Goal: Task Accomplishment & Management: Manage account settings

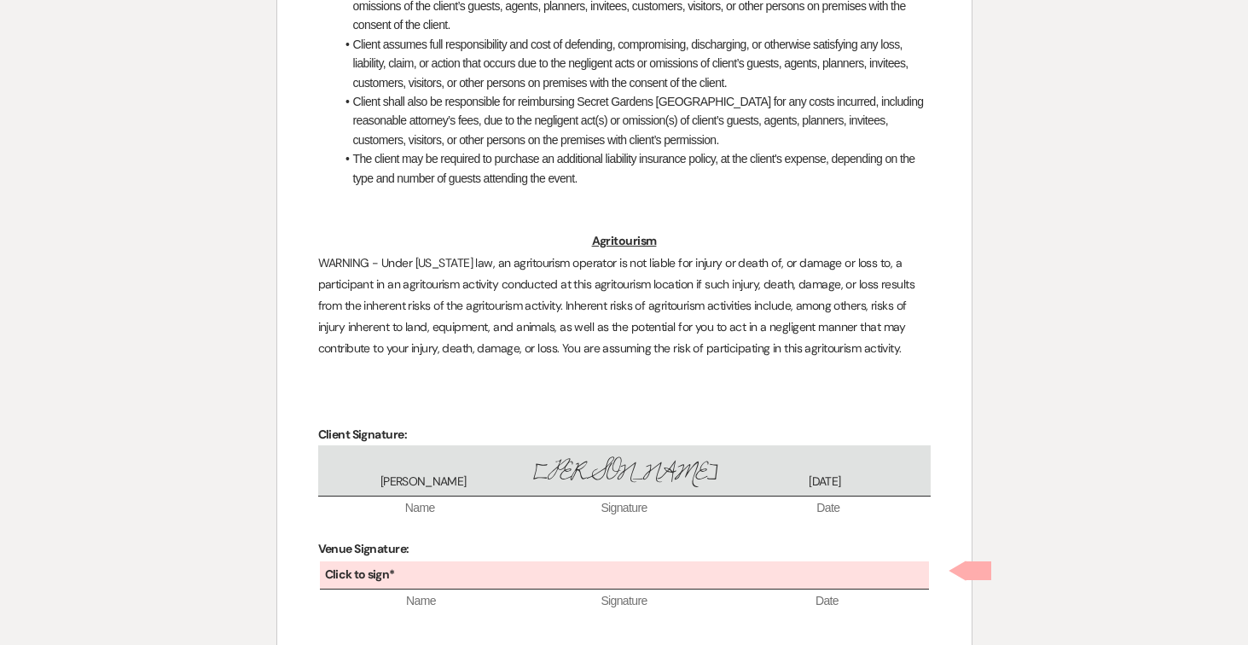
scroll to position [4774, 0]
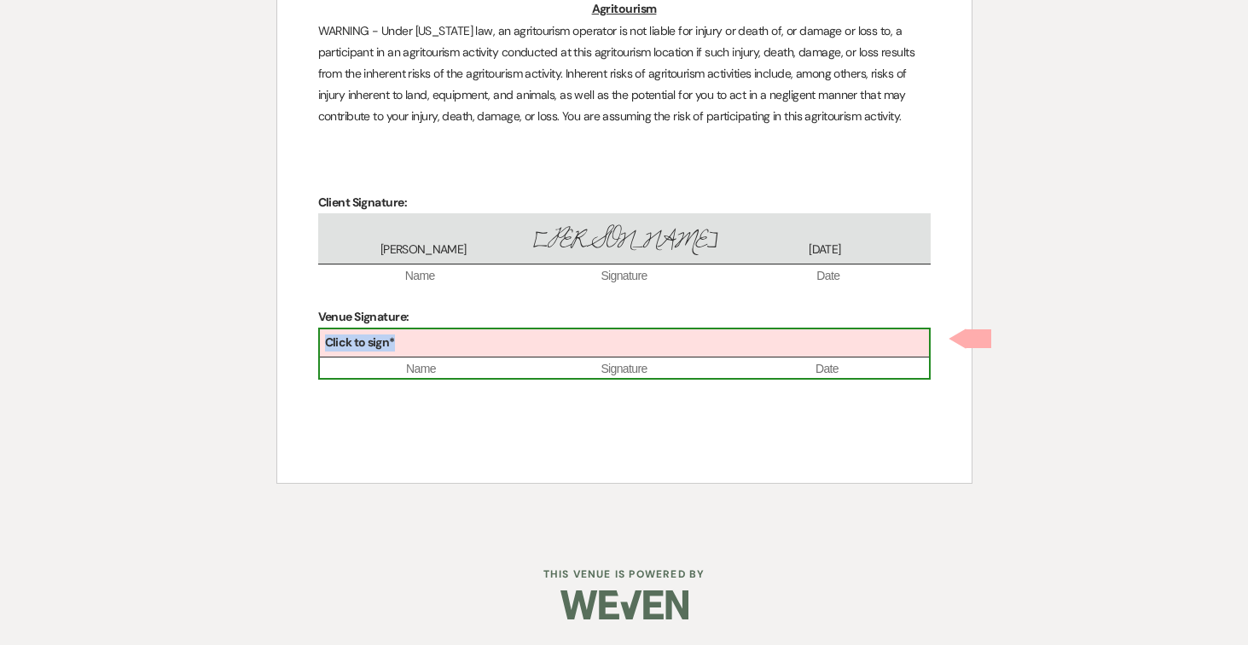
click at [547, 351] on div "Click to sign*" at bounding box center [624, 343] width 609 height 28
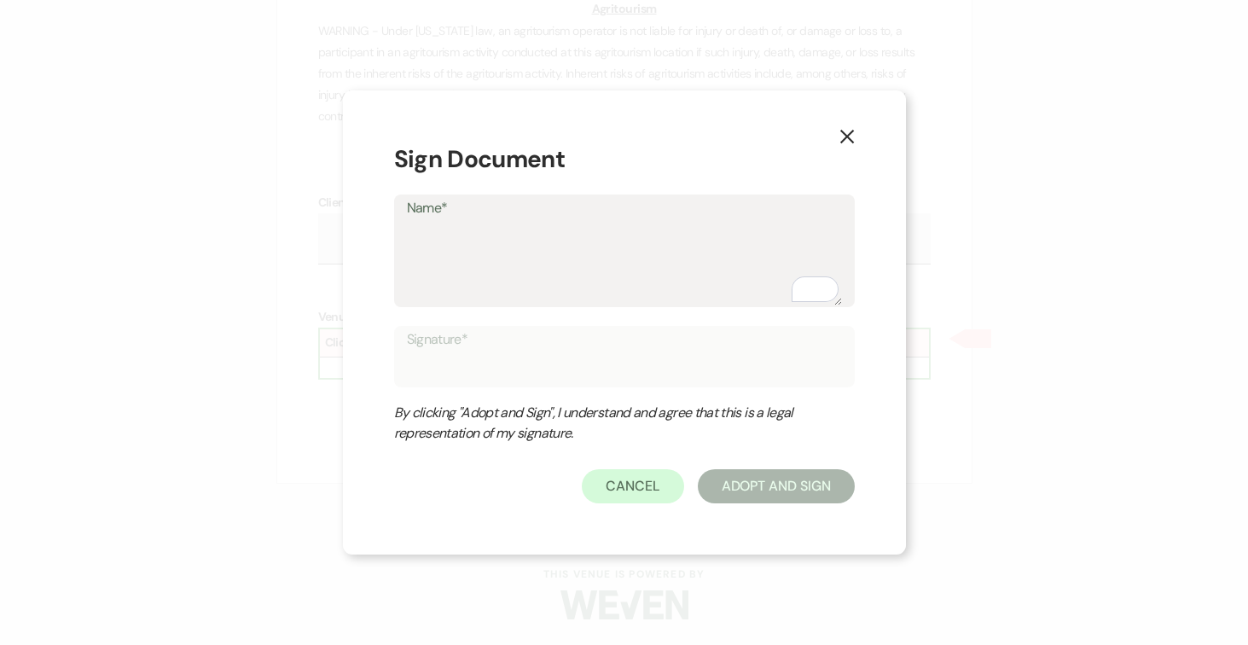
type textarea "J"
type input "J"
type textarea "Jo"
type input "Jo"
type textarea "[PERSON_NAME]"
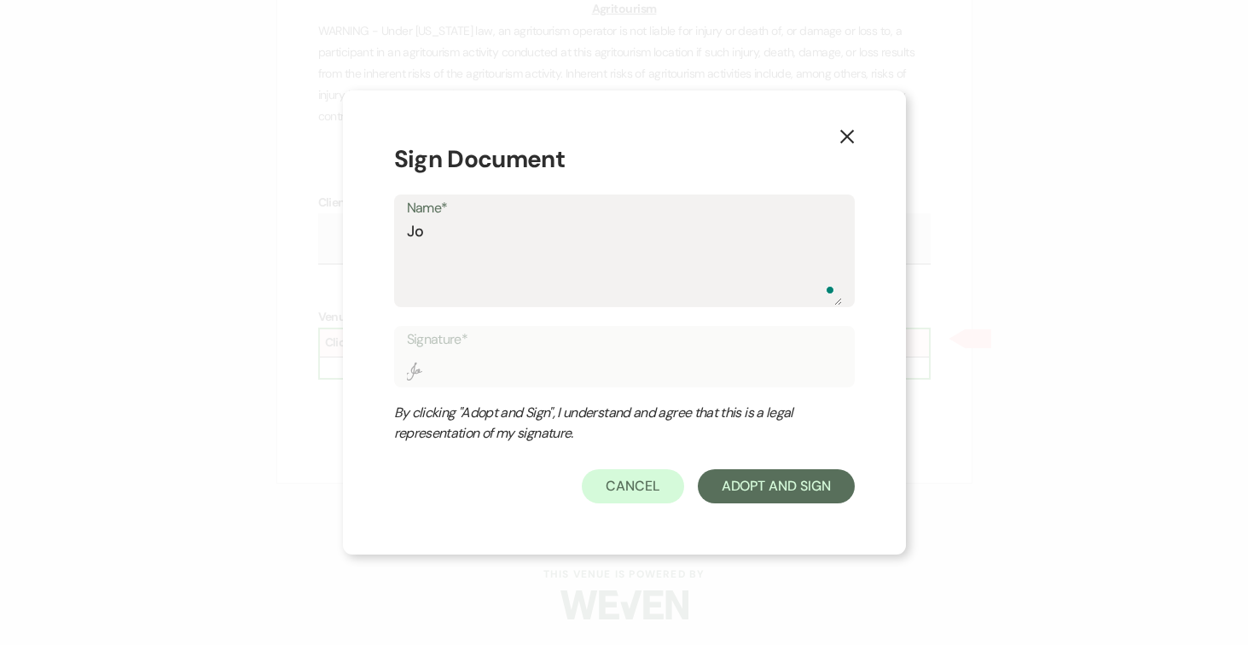
type input "[PERSON_NAME]"
type textarea "[PERSON_NAME]"
type input "[PERSON_NAME]"
type textarea "[PERSON_NAME]"
type input "[PERSON_NAME]"
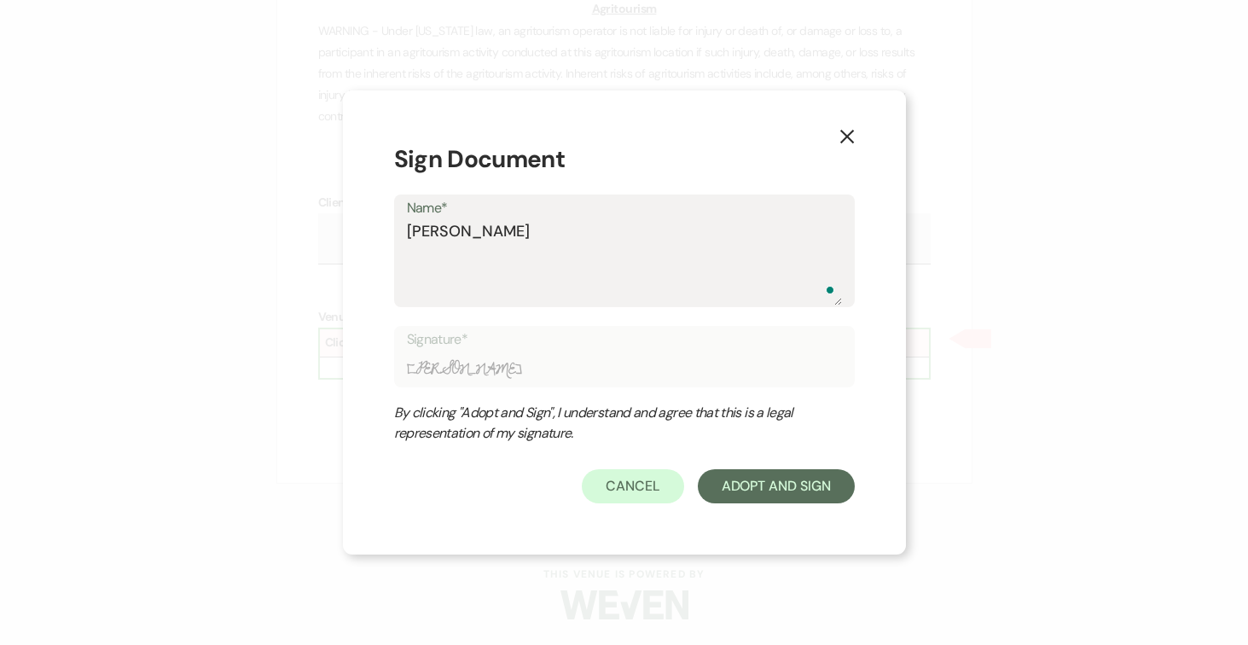
type textarea "[PERSON_NAME]"
type input "[PERSON_NAME]"
type textarea "[PERSON_NAME]"
type input "[PERSON_NAME]"
type textarea "[PERSON_NAME]"
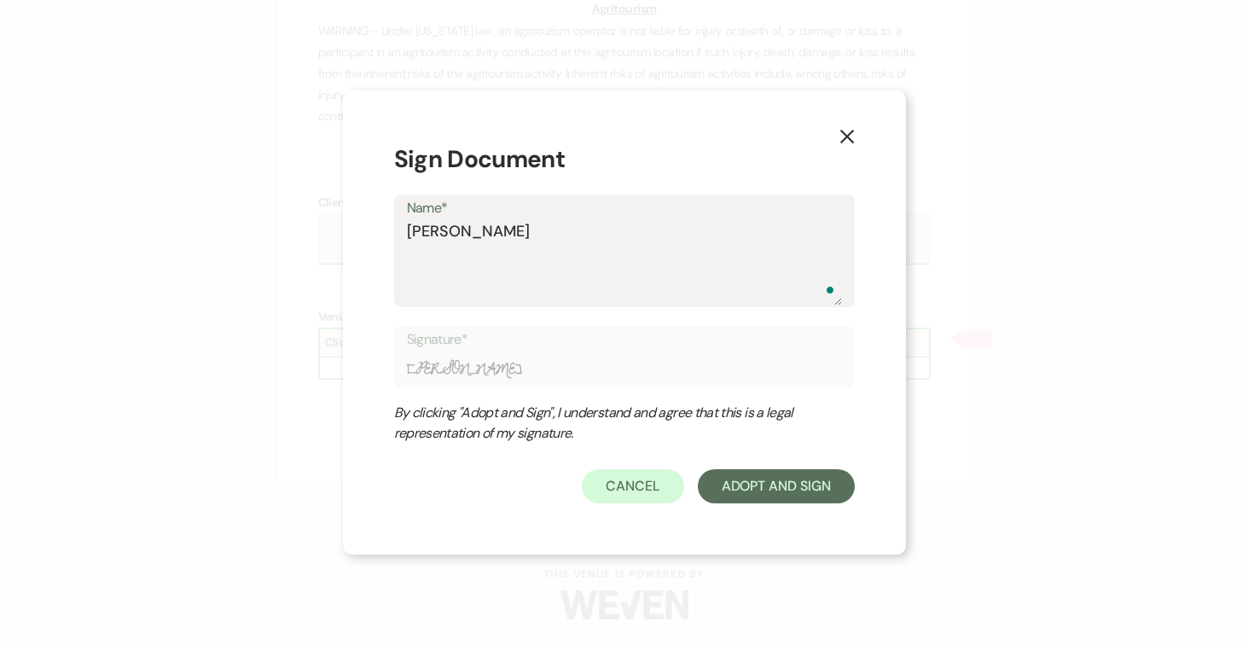
type input "[PERSON_NAME]"
type textarea "[PERSON_NAME]"
type input "[PERSON_NAME]"
type textarea "[PERSON_NAME]"
type input "[PERSON_NAME]"
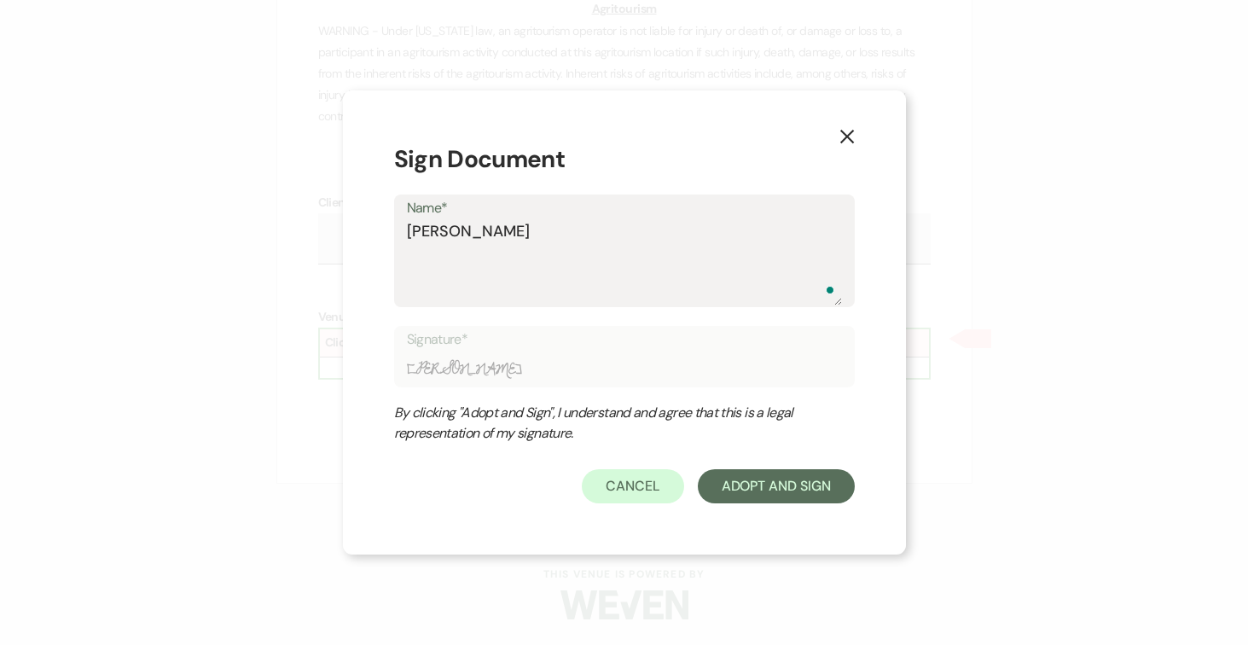
type textarea "[PERSON_NAME]"
type input "[PERSON_NAME]"
type textarea "[PERSON_NAME]"
type input "[PERSON_NAME]"
type textarea "[PERSON_NAME]"
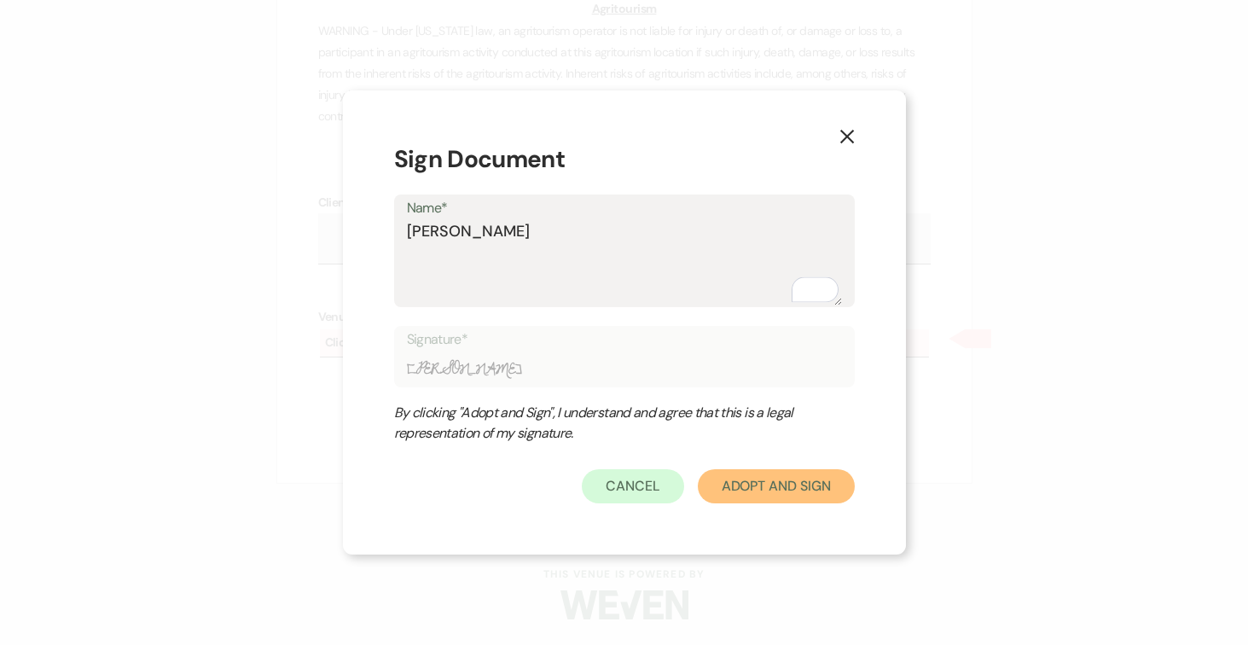
click at [800, 490] on button "Adopt And Sign" at bounding box center [776, 486] width 157 height 34
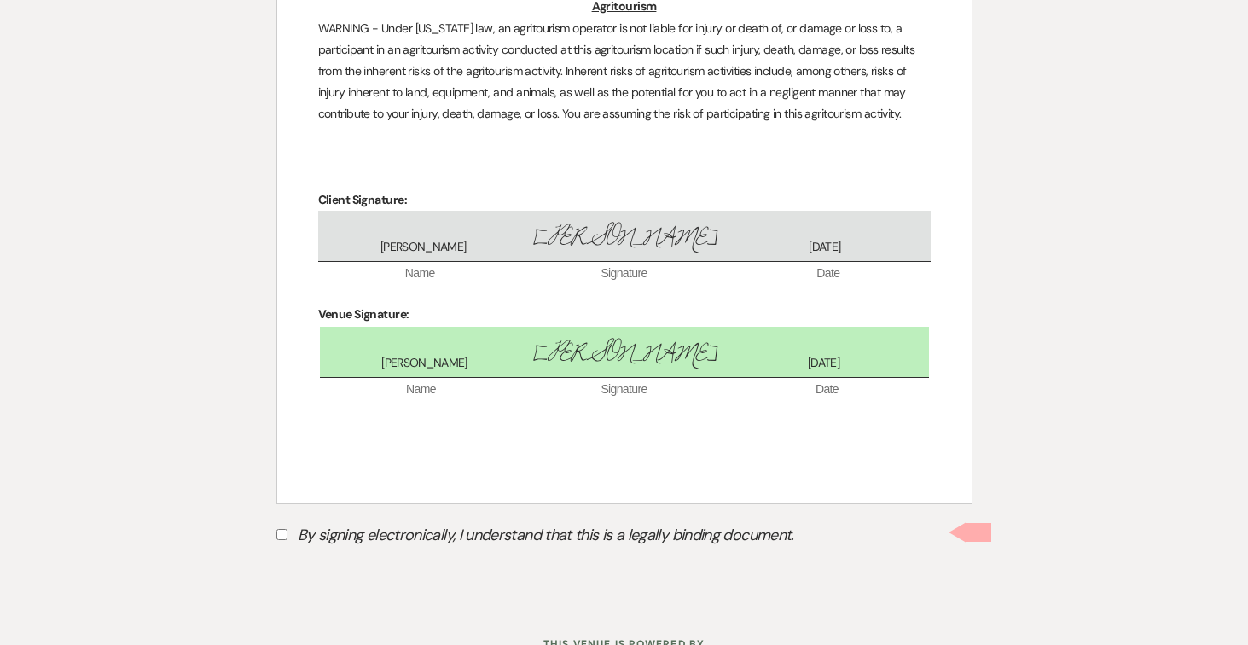
scroll to position [4846, 0]
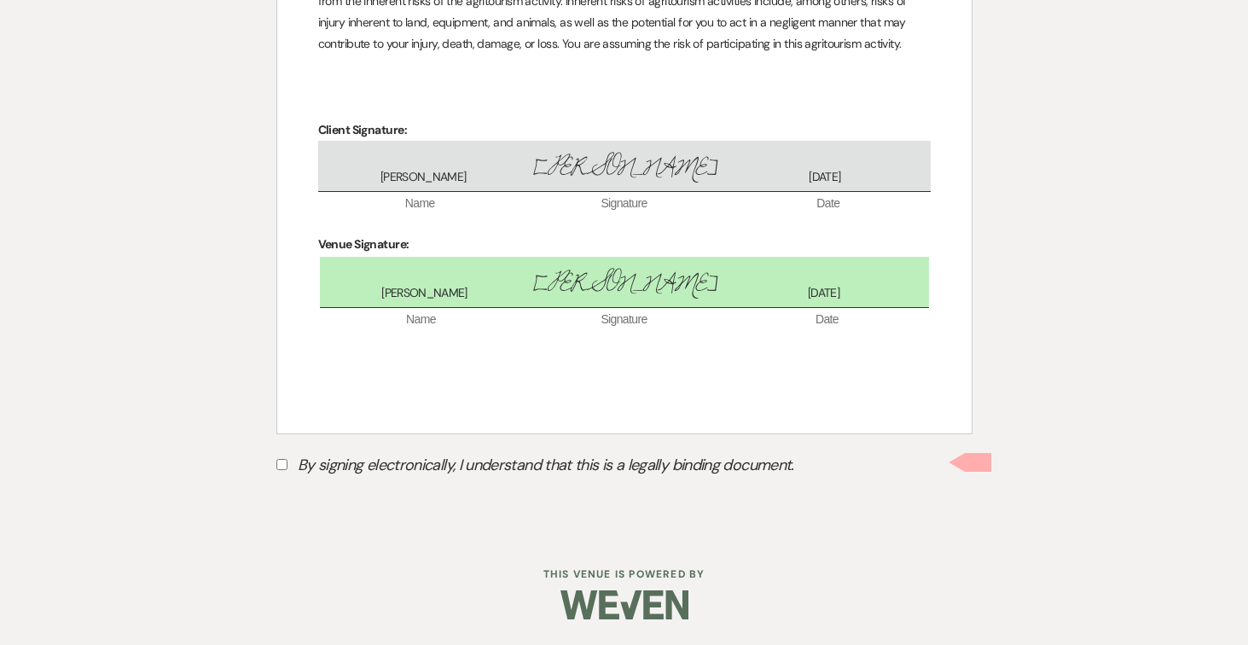
click at [282, 465] on input "By signing electronically, I understand that this is a legally binding document." at bounding box center [281, 464] width 11 height 11
checkbox input "true"
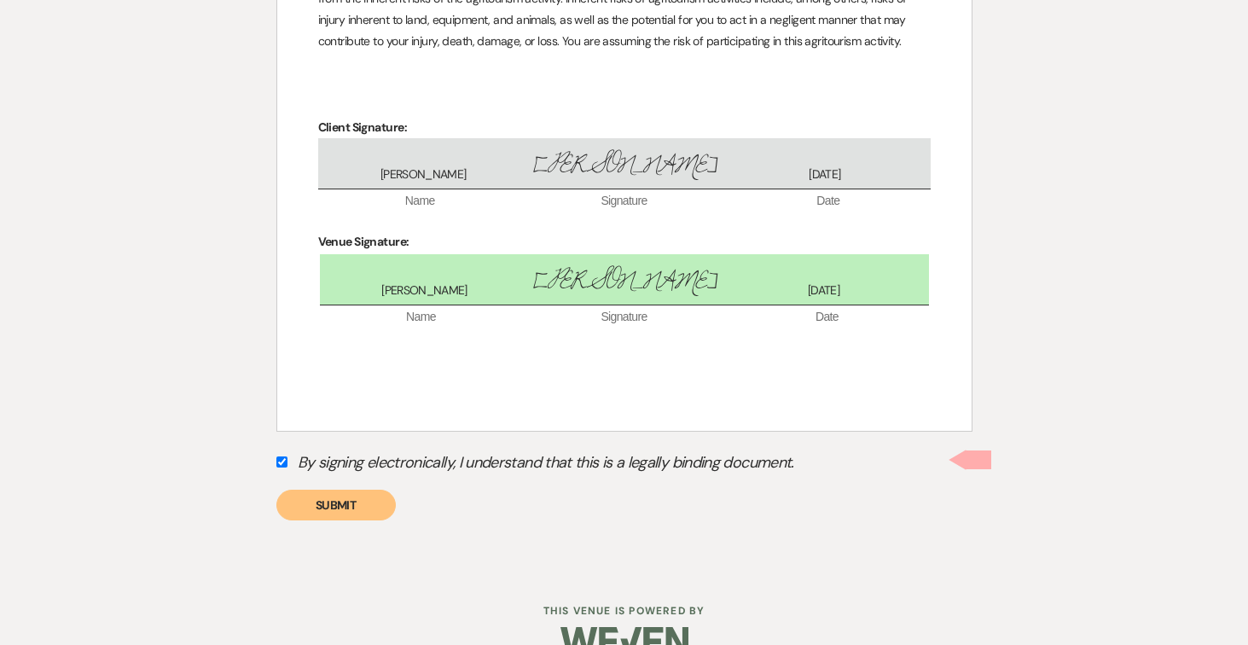
click at [319, 517] on button "Submit" at bounding box center [335, 504] width 119 height 31
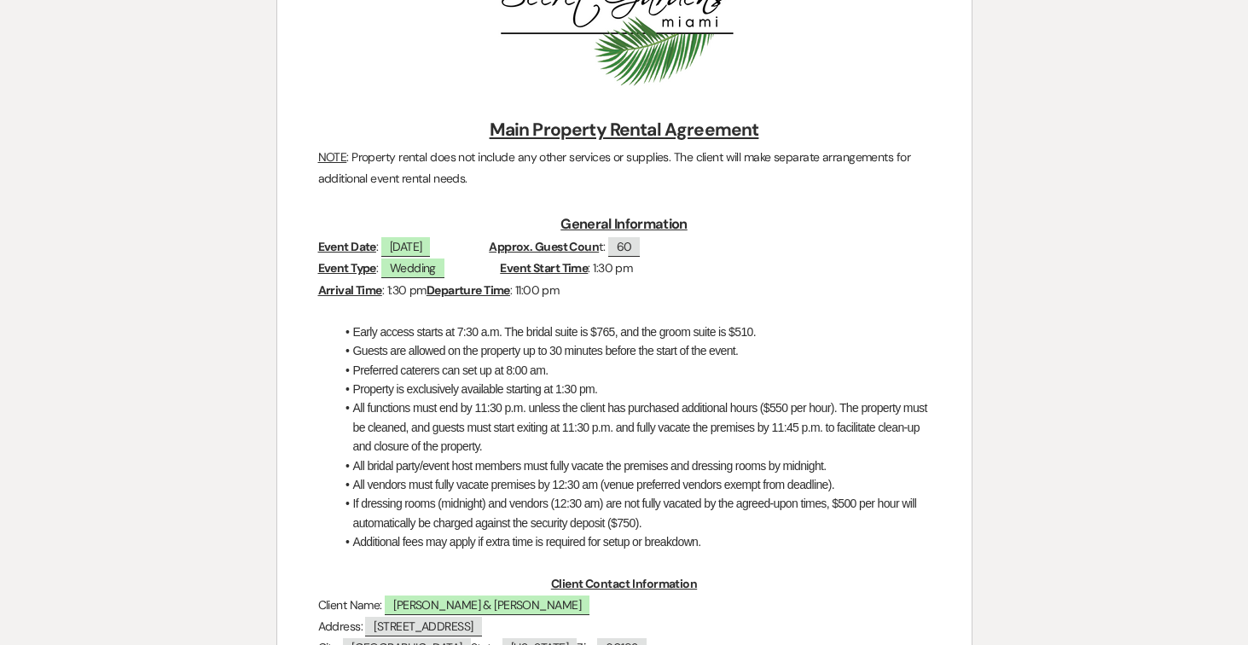
scroll to position [0, 0]
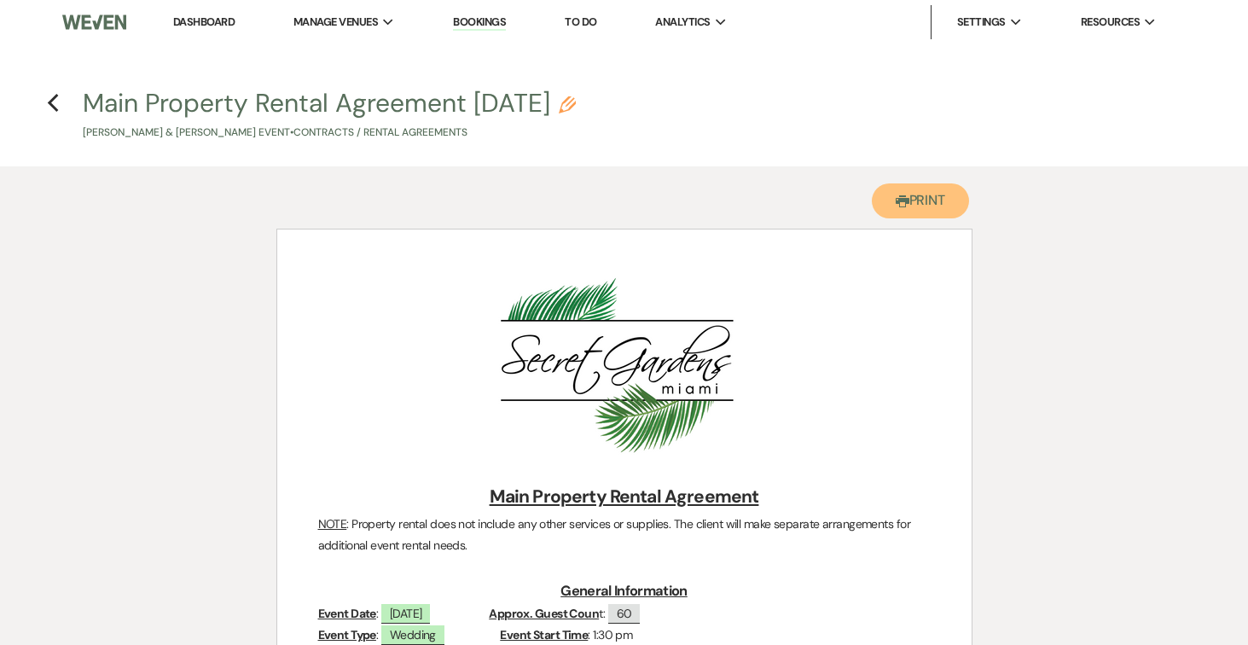
click at [900, 205] on icon "Printer" at bounding box center [902, 201] width 14 height 14
click at [49, 101] on use "button" at bounding box center [52, 103] width 11 height 19
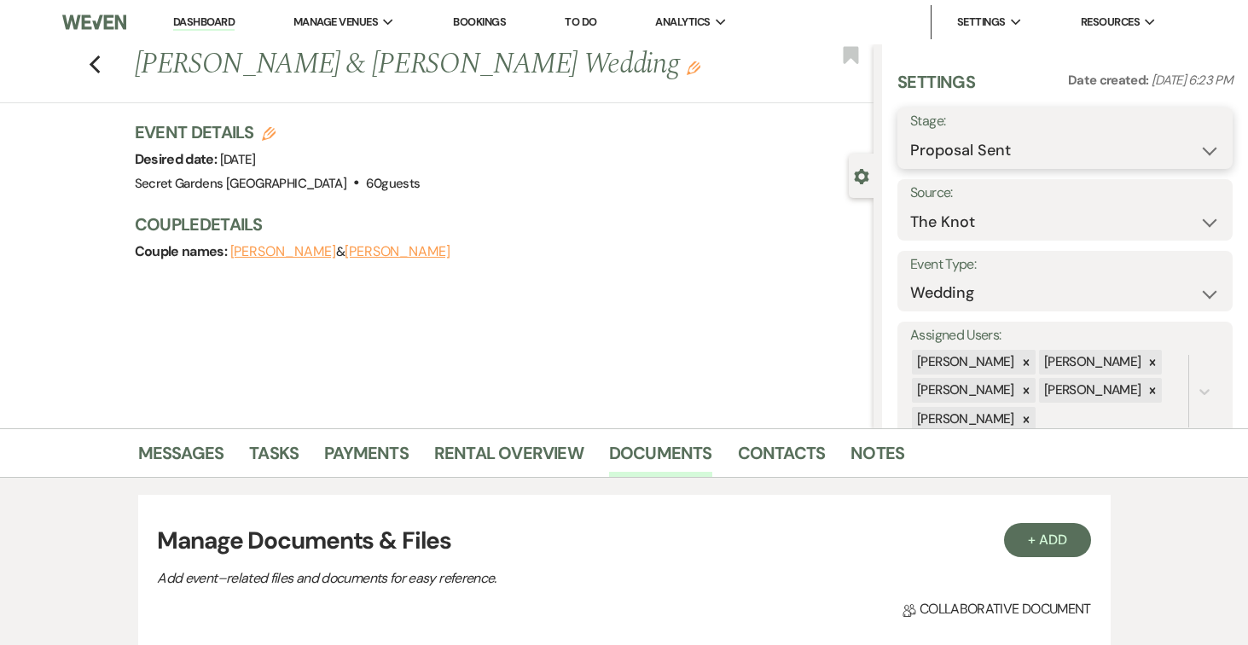
click at [1212, 147] on select "Inquiry Follow Up Tour Requested Tour Confirmed Toured Proposal Sent Booked Lost" at bounding box center [1065, 150] width 310 height 33
select select "7"
click at [910, 134] on select "Inquiry Follow Up Tour Requested Tour Confirmed Toured Proposal Sent Booked Lost" at bounding box center [1065, 150] width 310 height 33
click at [1185, 135] on button "Save" at bounding box center [1197, 138] width 69 height 34
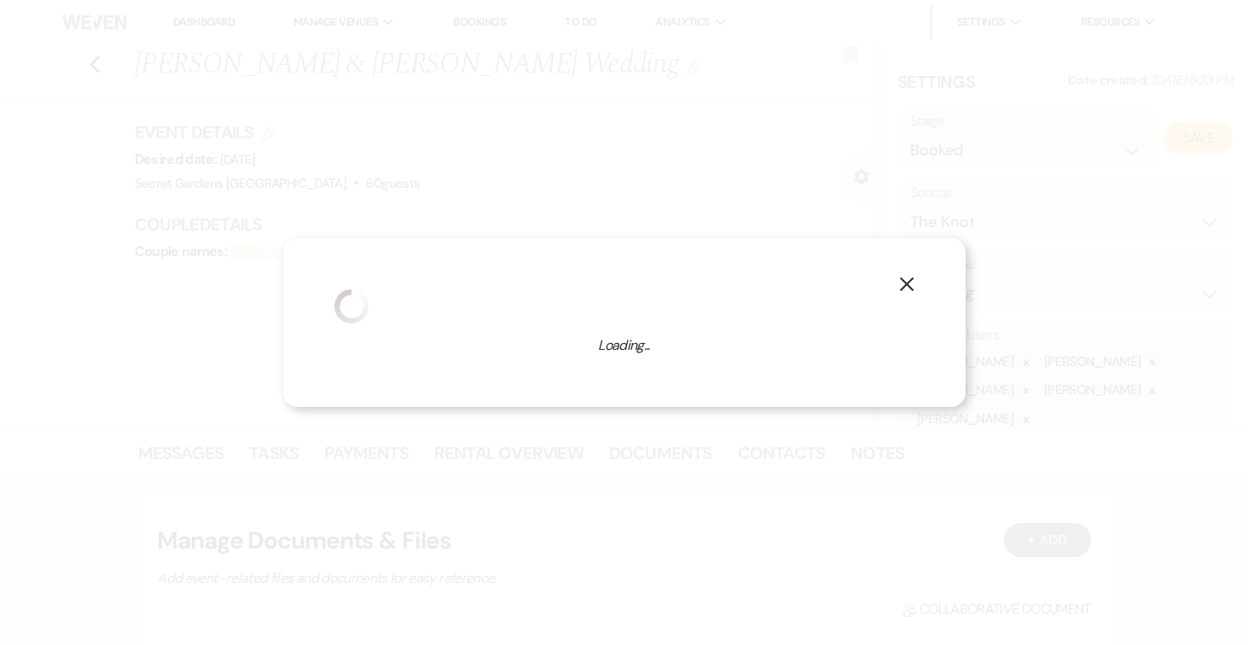
select select "1"
select select "834"
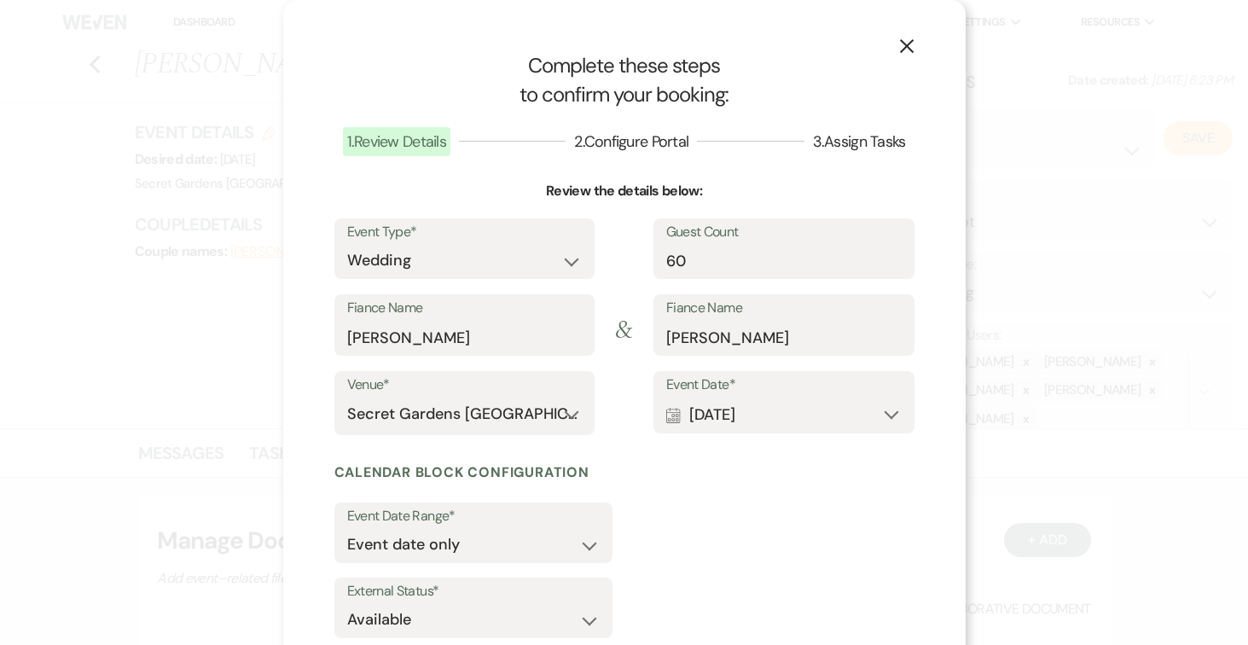
scroll to position [107, 0]
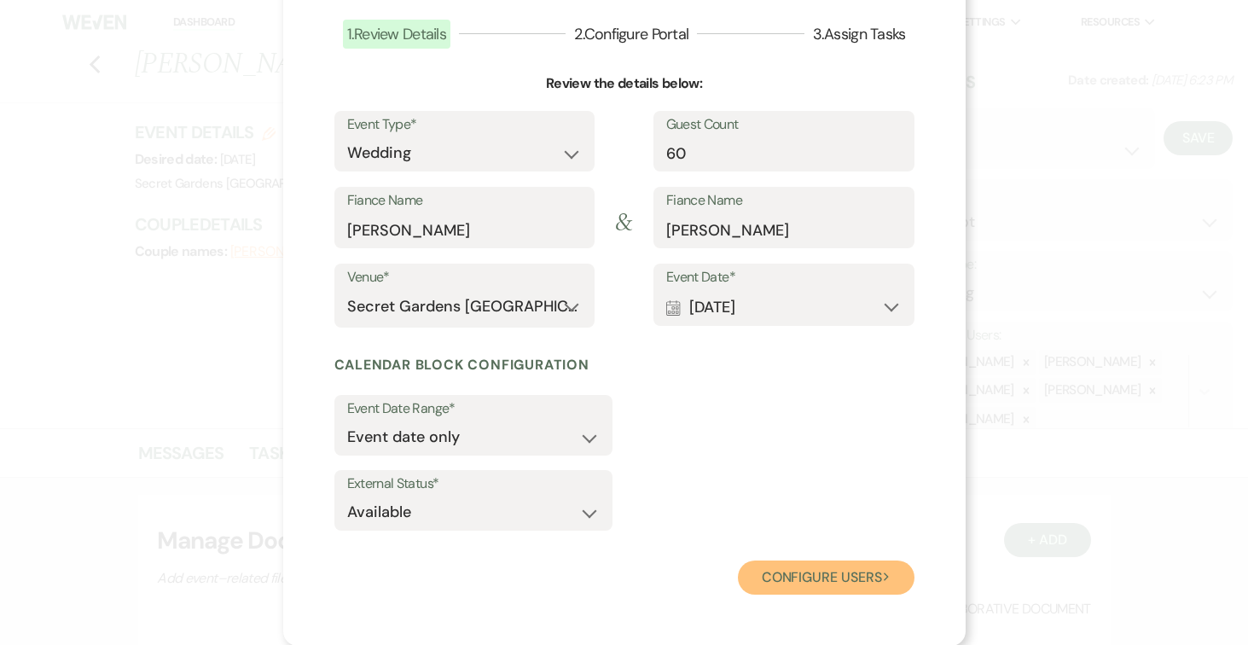
click at [867, 578] on button "Configure users Next" at bounding box center [826, 577] width 177 height 34
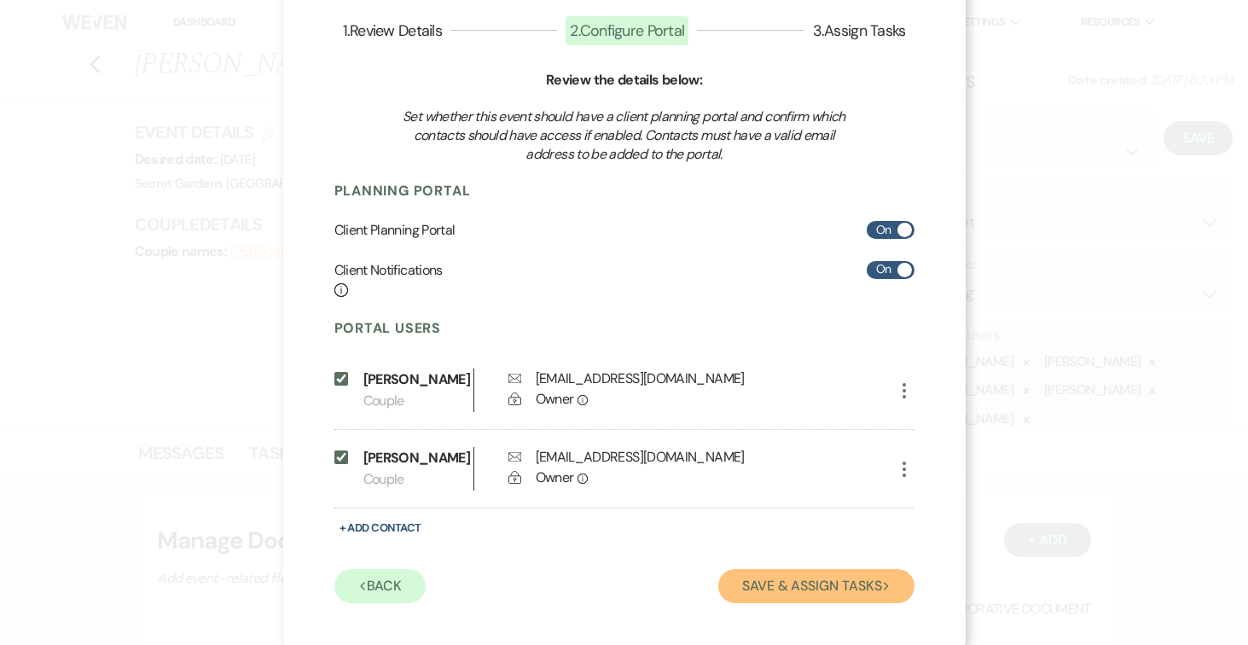
click at [862, 590] on button "Save & Assign Tasks Next" at bounding box center [815, 586] width 195 height 34
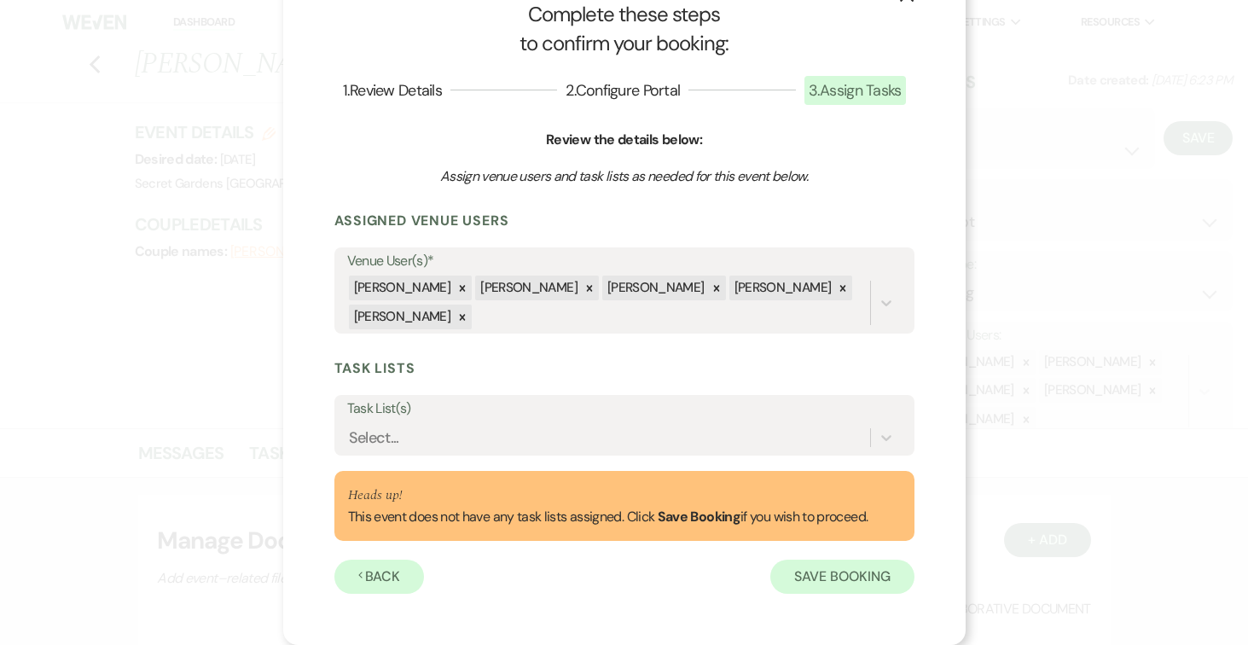
scroll to position [51, 0]
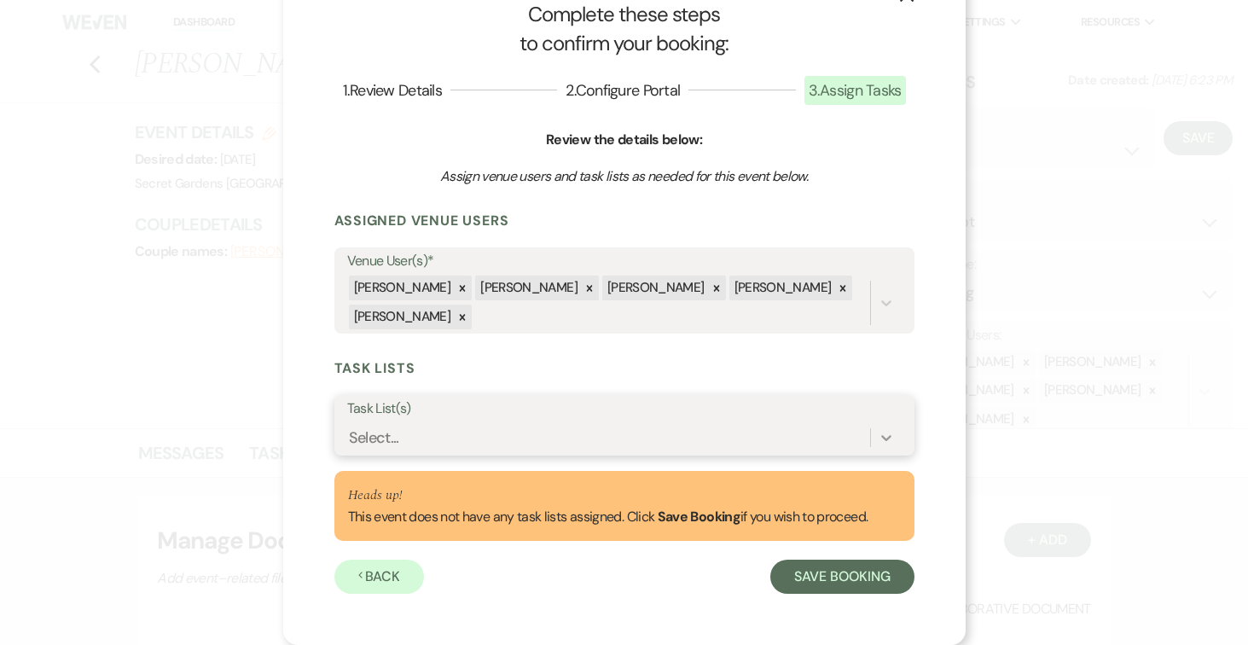
click at [885, 429] on icon at bounding box center [886, 437] width 17 height 17
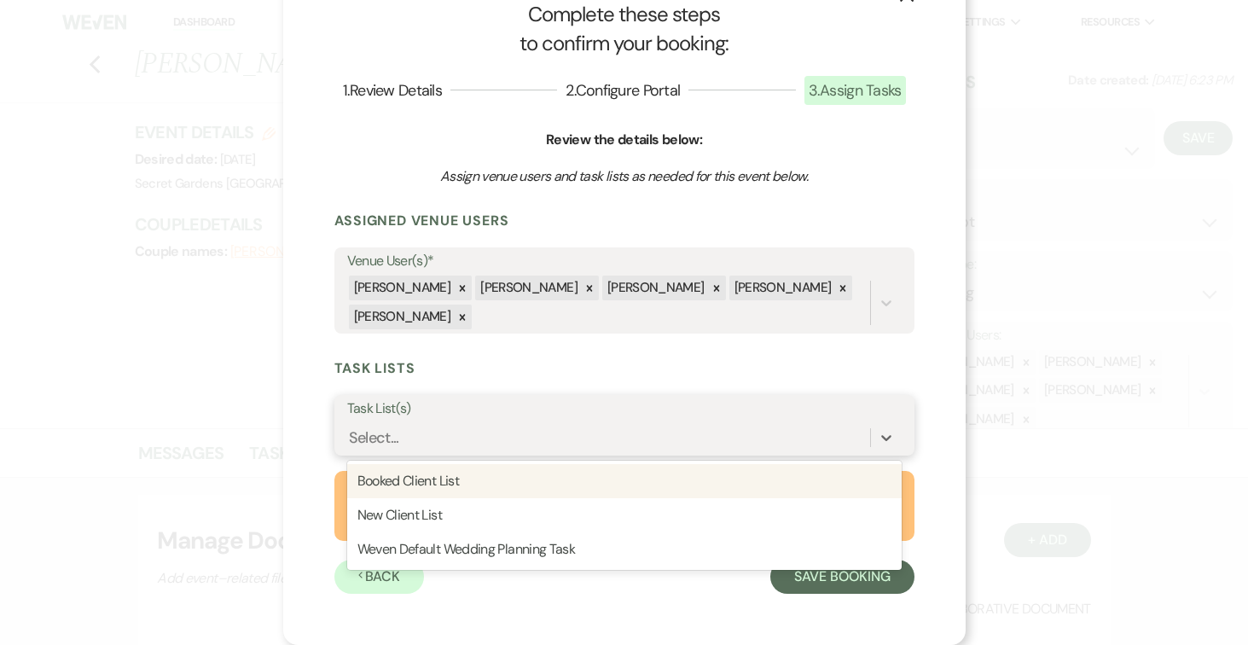
click at [806, 478] on div "Booked Client List" at bounding box center [624, 481] width 554 height 34
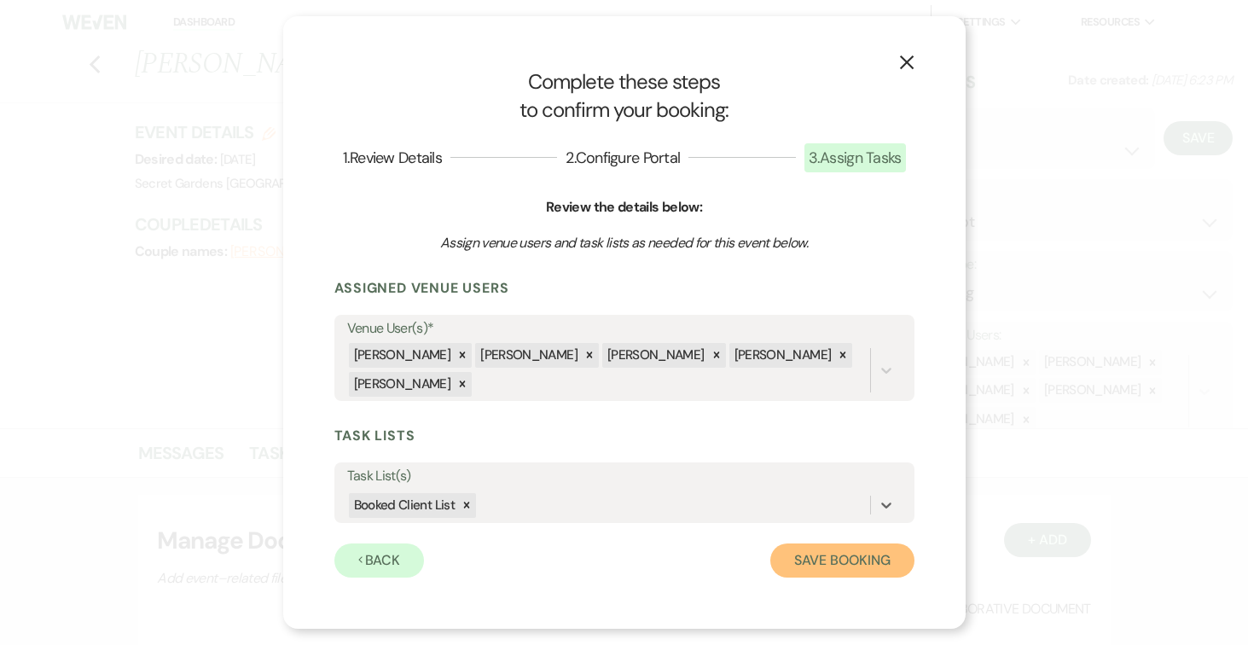
click at [861, 557] on button "Save Booking" at bounding box center [841, 560] width 143 height 34
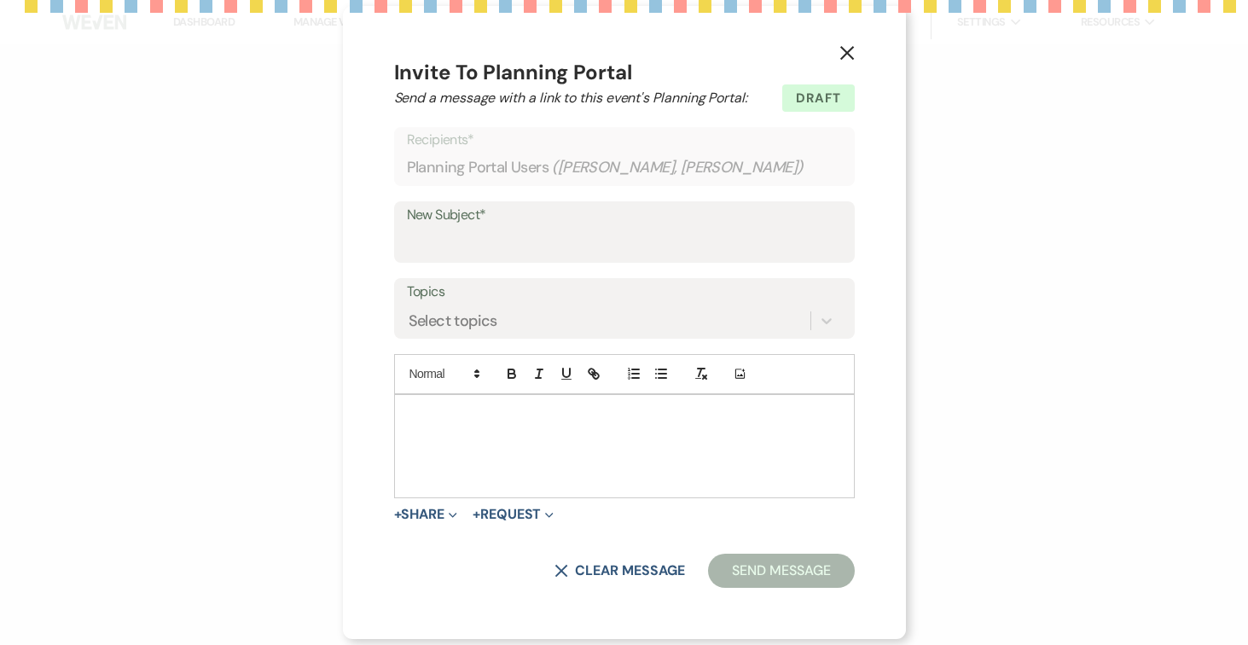
select select "14"
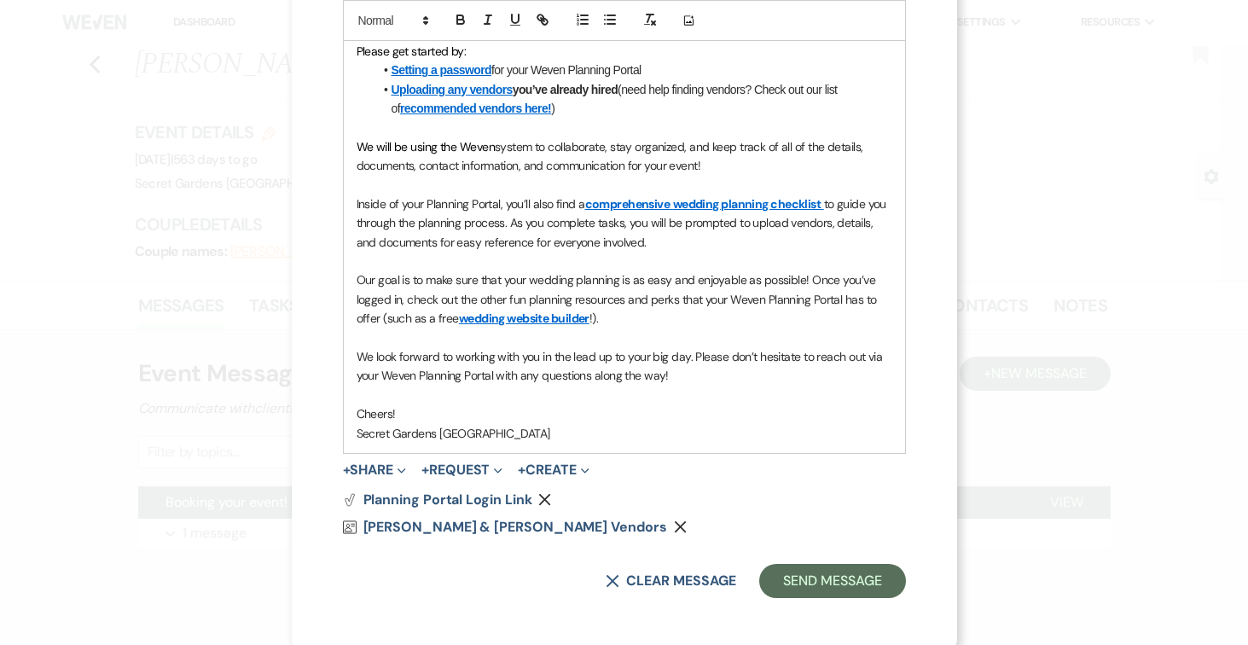
scroll to position [547, 0]
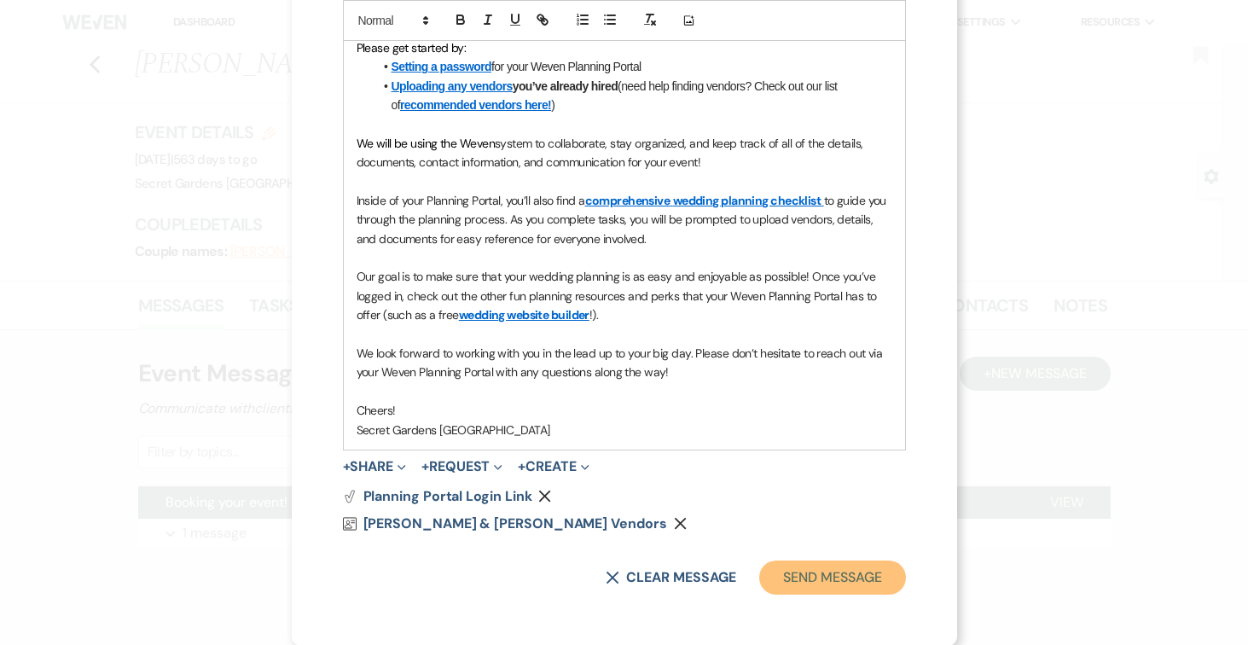
click at [839, 576] on button "Send Message" at bounding box center [832, 577] width 146 height 34
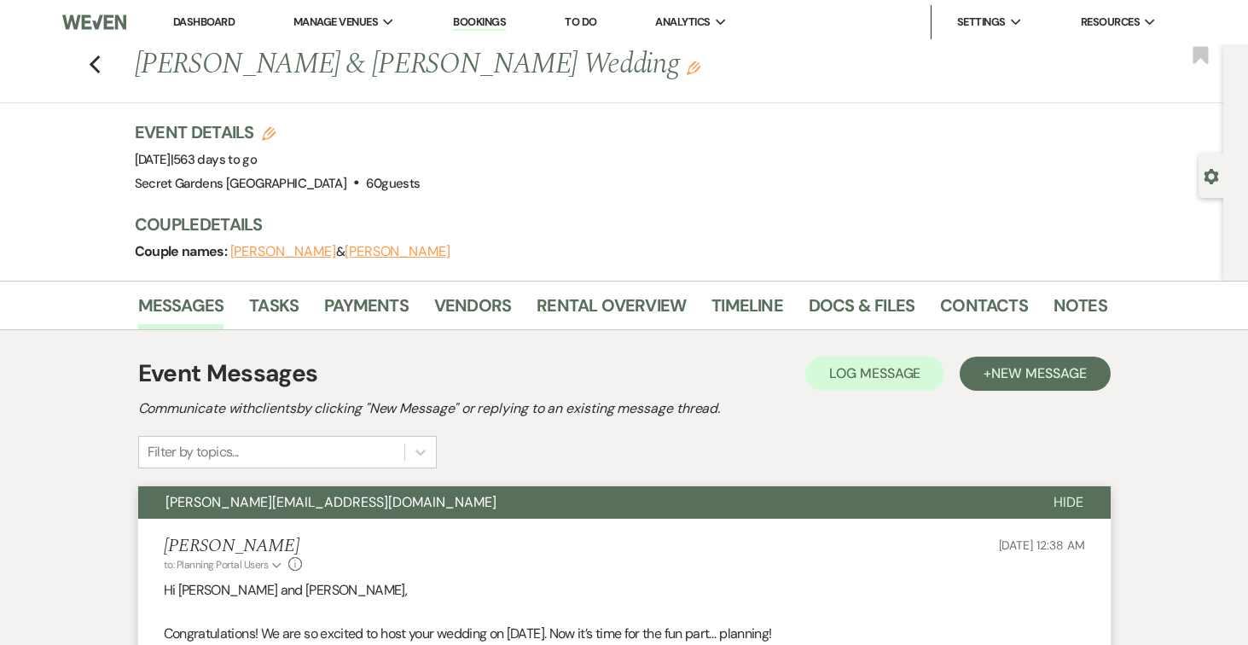
click at [1203, 171] on icon "Gear" at bounding box center [1210, 176] width 15 height 15
select select "2"
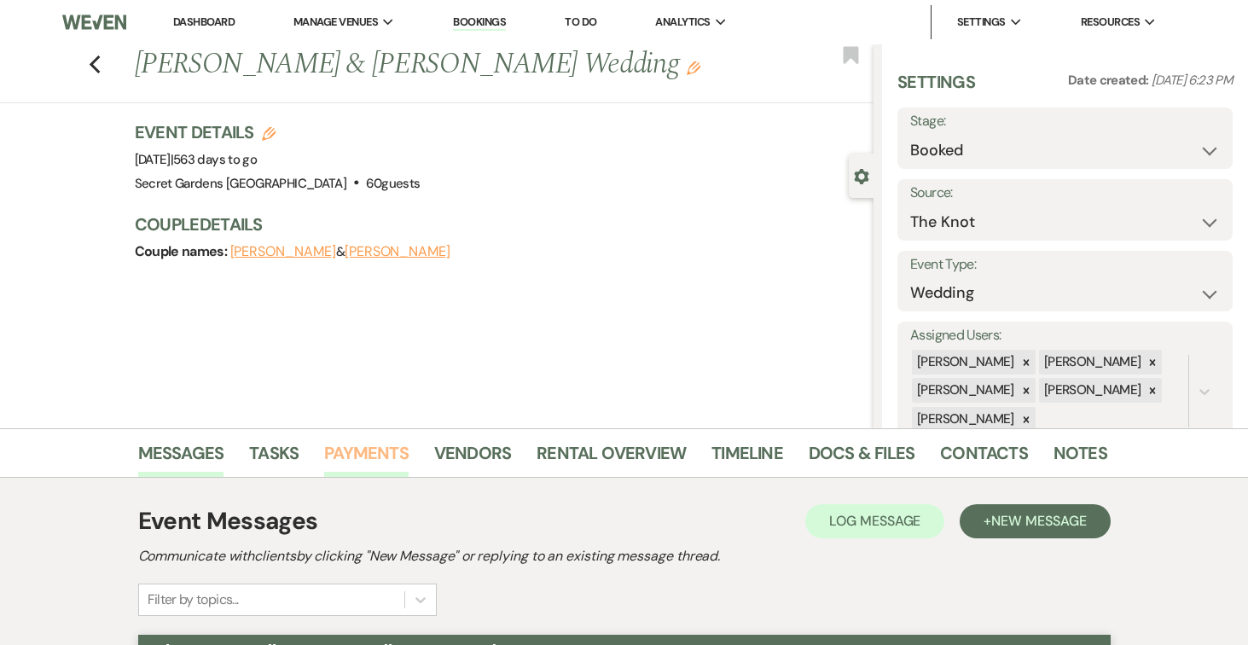
click at [379, 444] on link "Payments" at bounding box center [366, 458] width 84 height 38
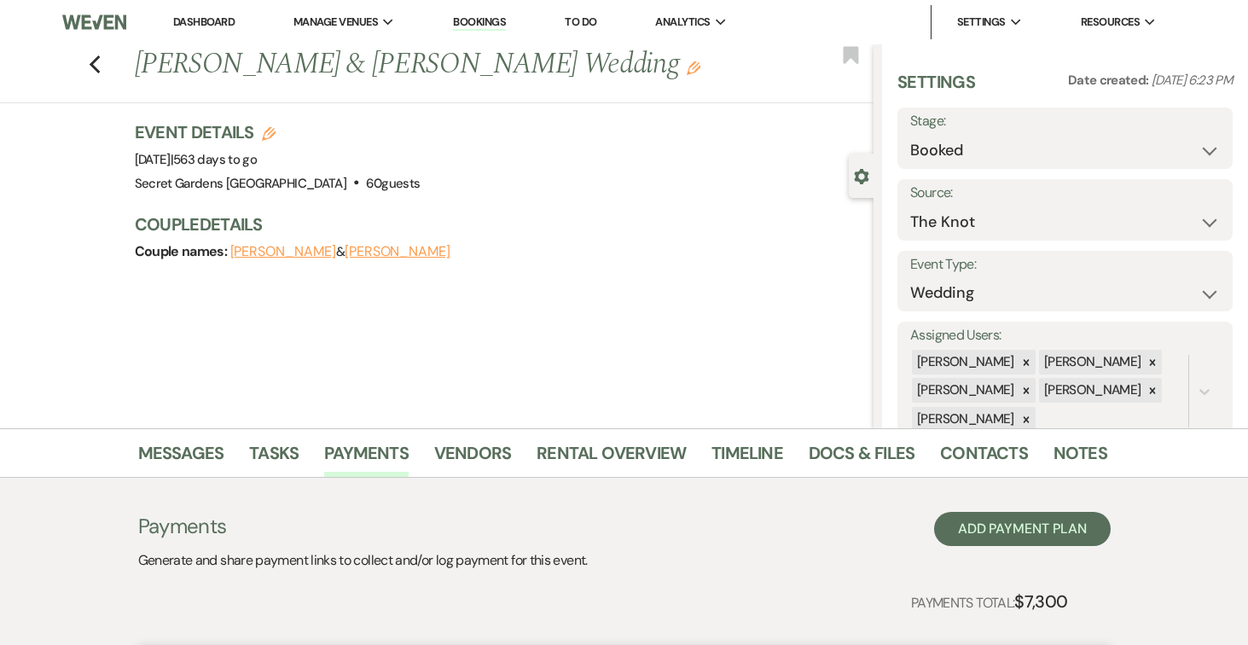
click at [203, 19] on link "Dashboard" at bounding box center [203, 21] width 61 height 14
